Goal: Find specific page/section: Find specific page/section

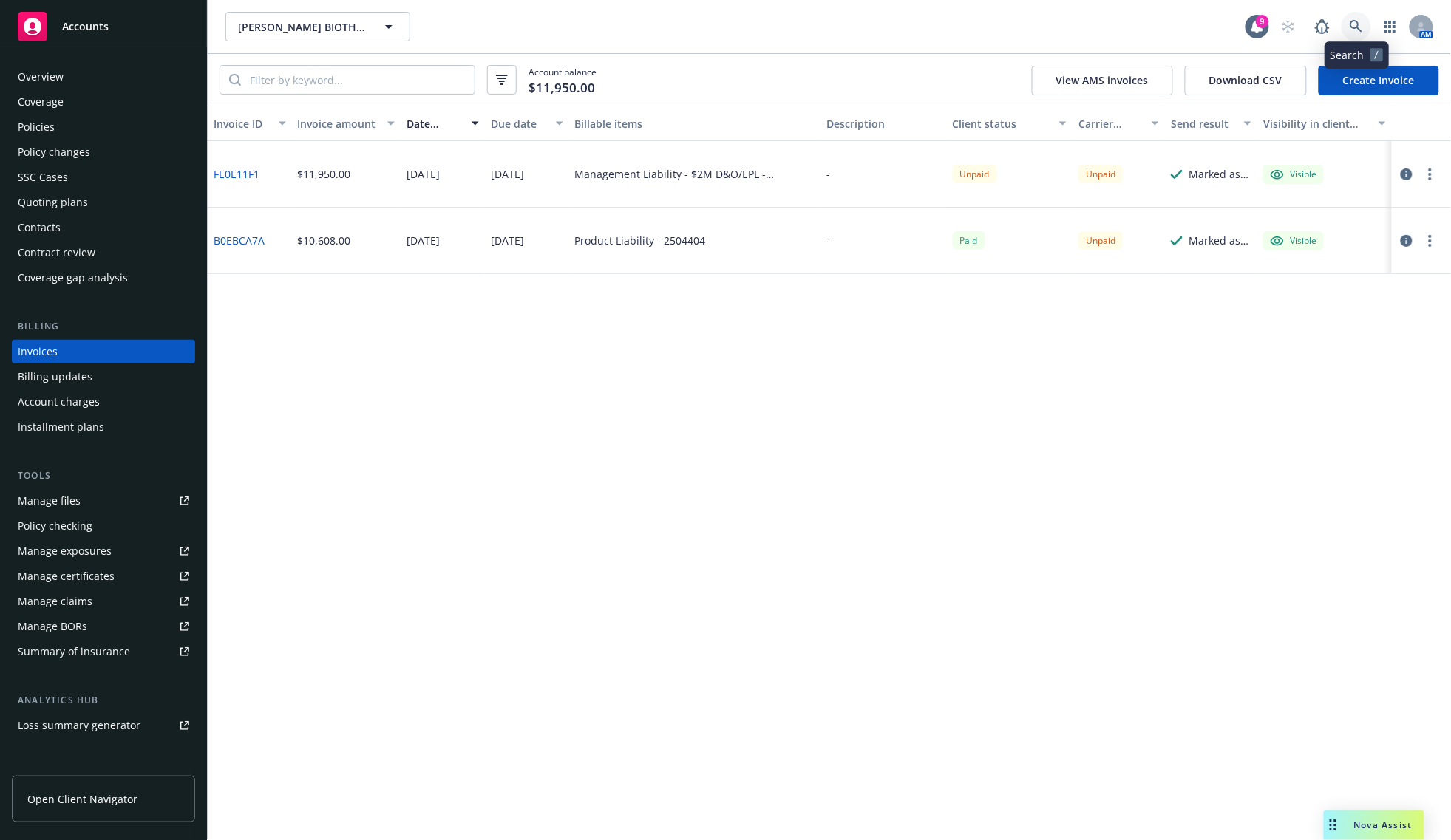
click at [1362, 33] on link at bounding box center [1356, 26] width 29 height 29
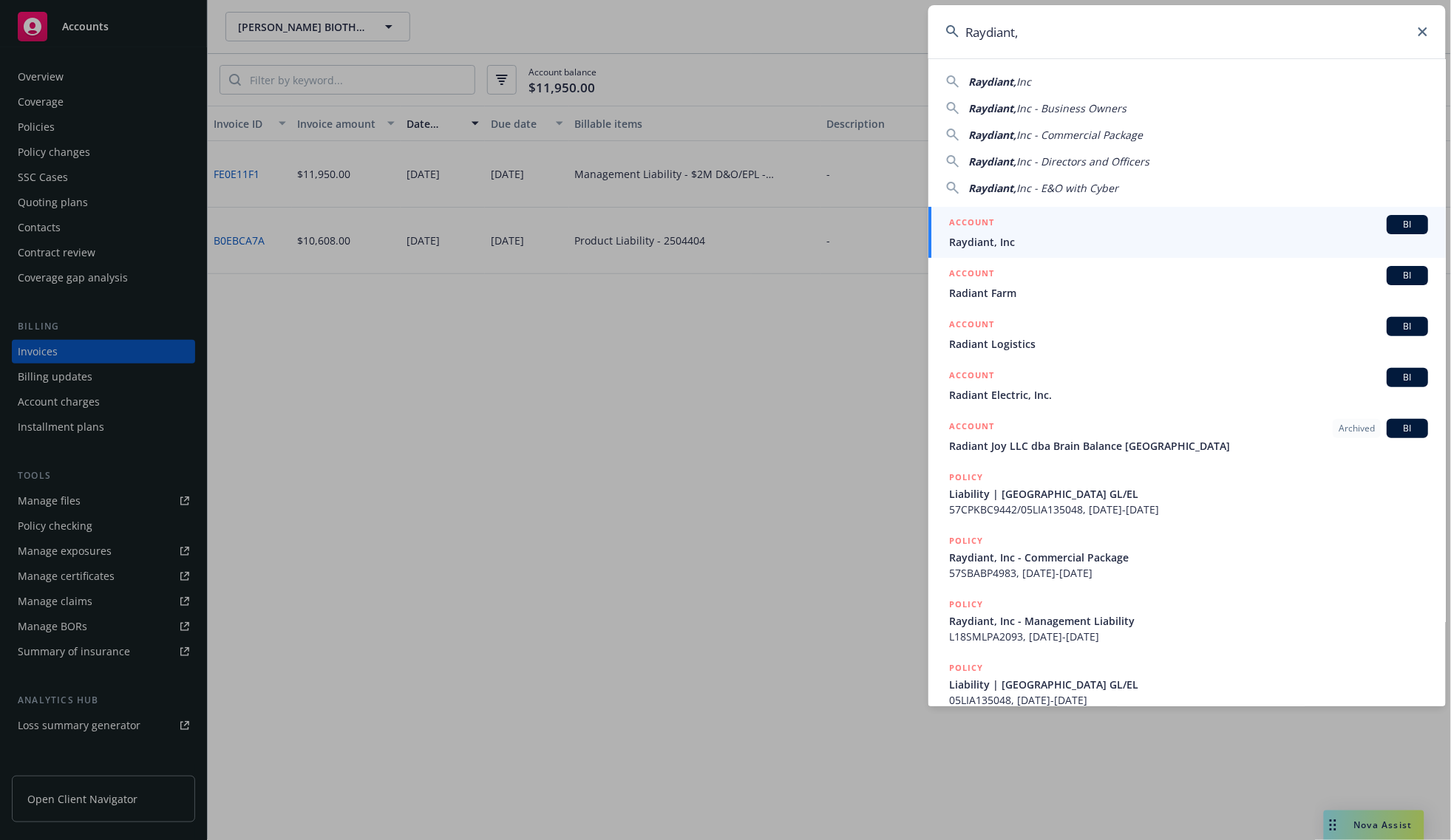
type input "Raydiant,"
click at [1025, 228] on div "ACCOUNT BI" at bounding box center [1189, 225] width 479 height 19
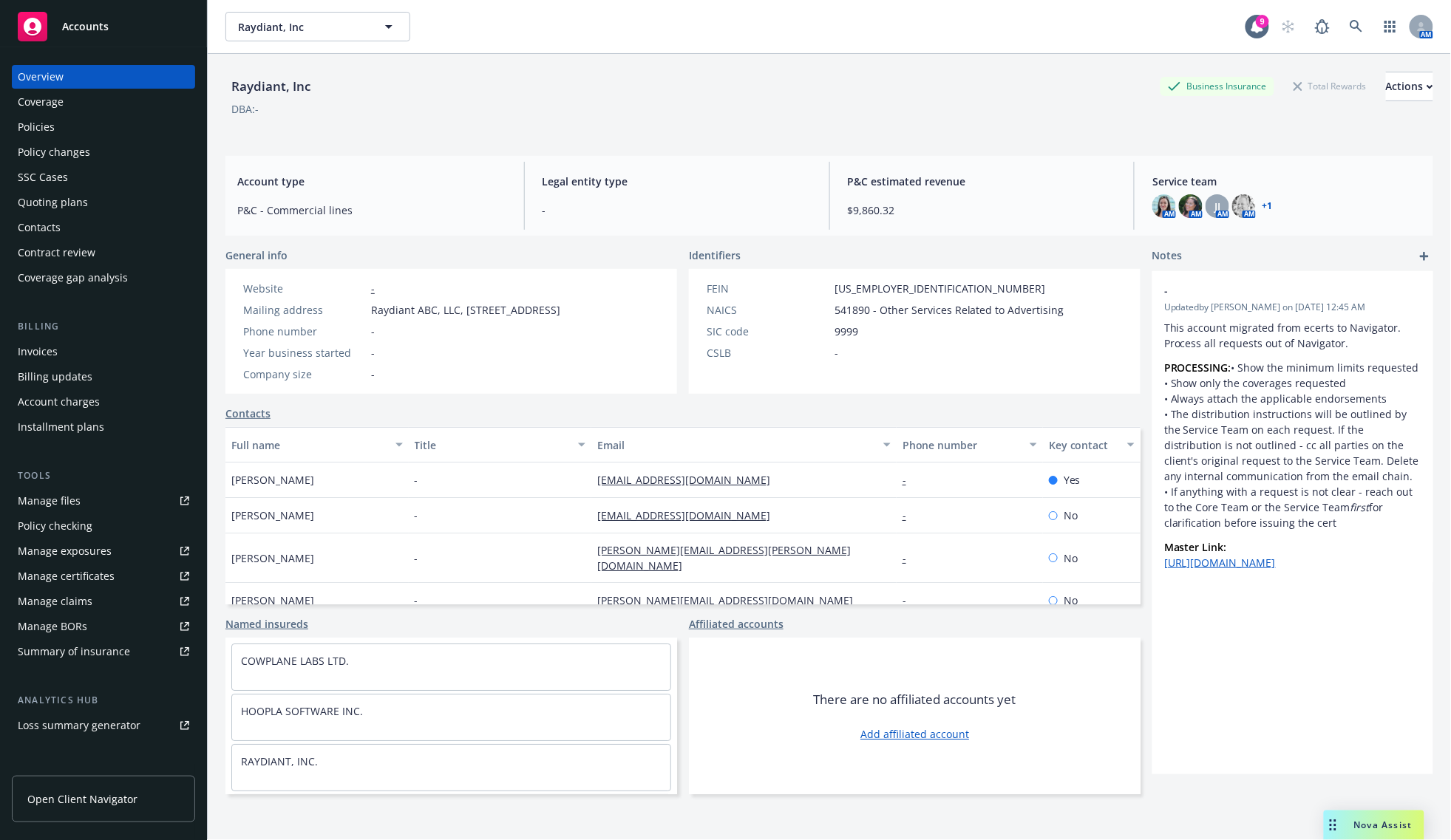
click at [96, 356] on div "Invoices" at bounding box center [103, 352] width 171 height 23
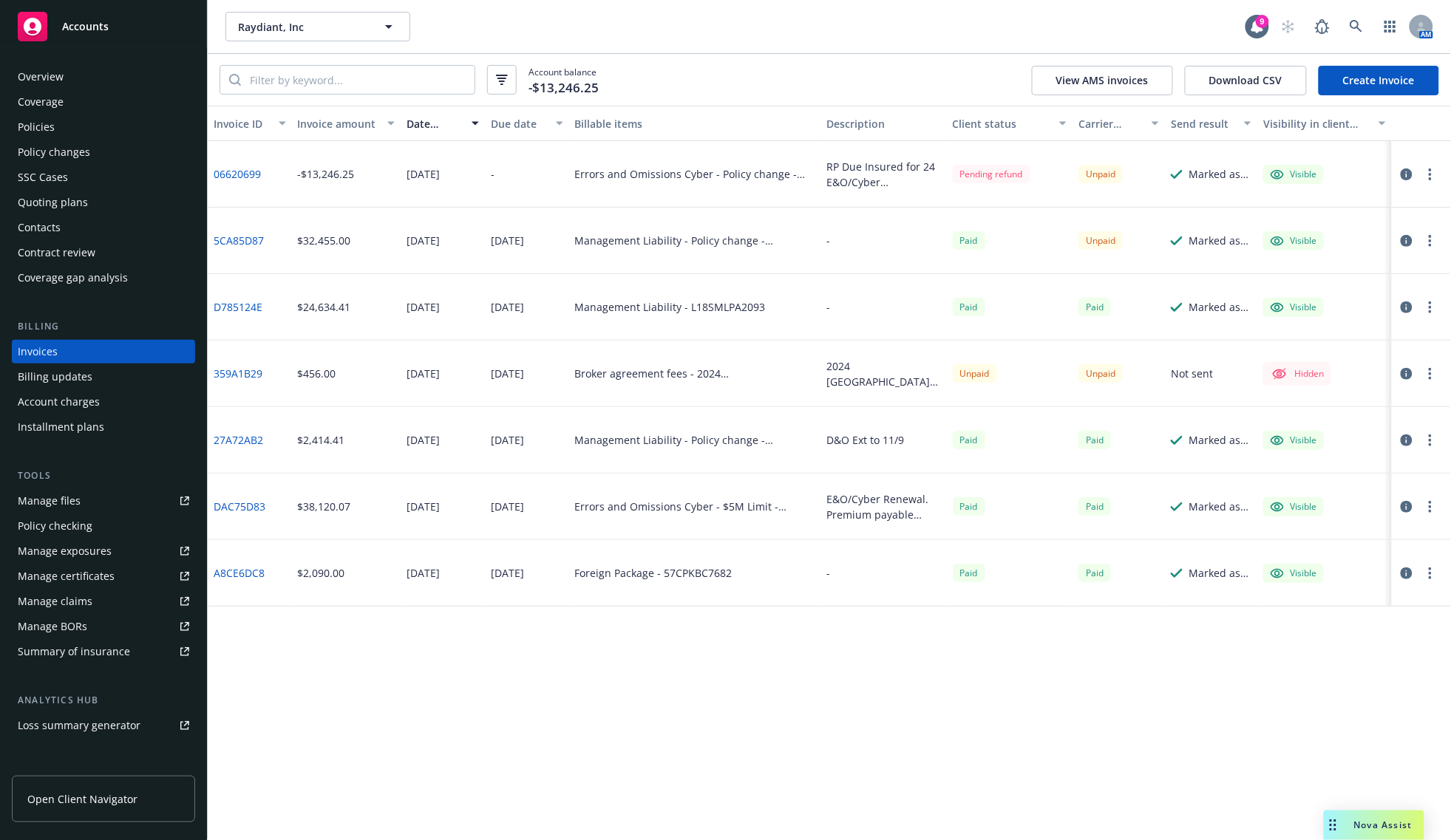
click at [978, 741] on div "Invoice ID Invoice amount Date issued Due date Billable items Description Clien…" at bounding box center [830, 473] width 1244 height 735
click at [1219, 677] on div "Invoice ID Invoice amount Date issued Due date Billable items Description Clien…" at bounding box center [830, 473] width 1244 height 735
click at [235, 238] on link "5CA85D87" at bounding box center [239, 240] width 50 height 16
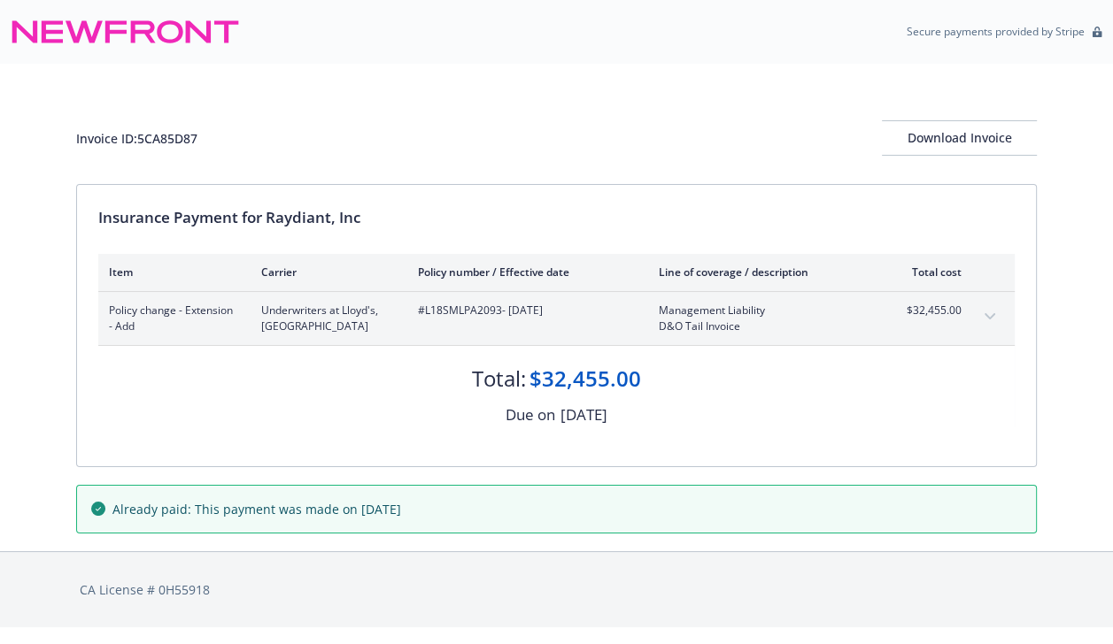
click at [985, 313] on icon "expand content" at bounding box center [989, 316] width 11 height 7
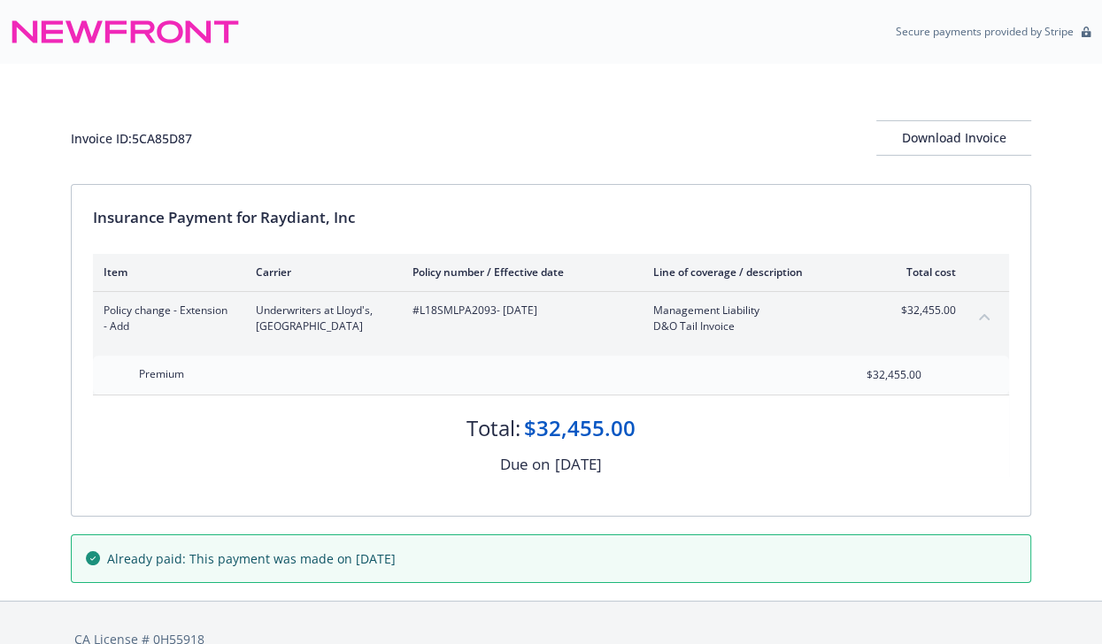
click at [1055, 260] on div "Invoice ID: 5CA85D87 Download Invoice Insurance Payment for Raydiant, Inc Item …" at bounding box center [551, 332] width 1102 height 537
